Goal: Information Seeking & Learning: Find specific fact

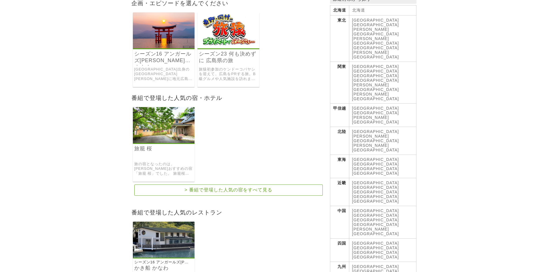
scroll to position [29, 0]
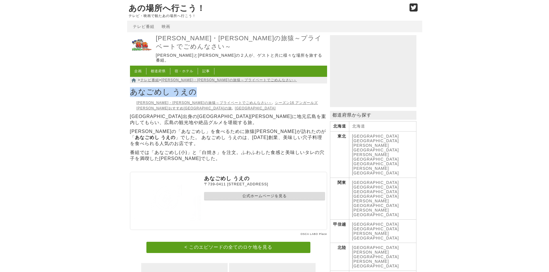
drag, startPoint x: 129, startPoint y: 87, endPoint x: 195, endPoint y: 82, distance: 65.6
click at [195, 82] on div "東野・岡村の旅猿～プライベートでごめんなさい～ 東野幸治と岡村隆史の２人が、ゲストと共に様々な場所を旅する番組。 企画 都道府県 宿・ホテル 記事 > テレビ…" at bounding box center [228, 185] width 203 height 303
copy h1 "あなごめし うえの"
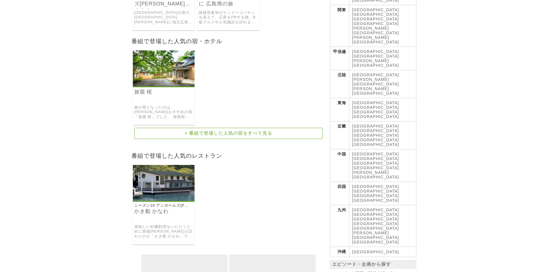
scroll to position [231, 0]
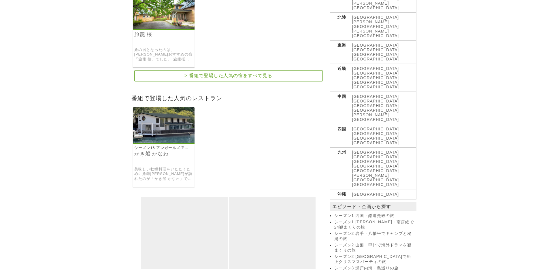
click at [156, 130] on img at bounding box center [164, 125] width 62 height 36
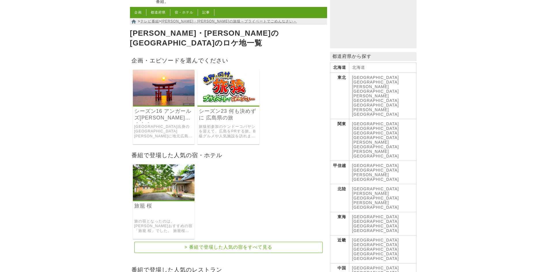
scroll to position [58, 0]
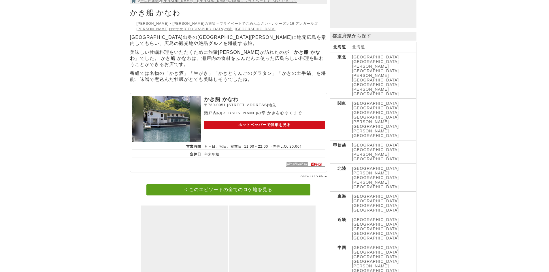
scroll to position [29, 0]
